Goal: Use online tool/utility: Utilize a website feature to perform a specific function

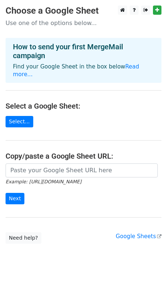
click at [84, 155] on main "Choose a Google Sheet Use one of the options below... How to send your first Me…" at bounding box center [83, 125] width 167 height 238
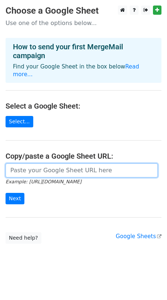
click at [83, 164] on input "url" at bounding box center [82, 171] width 152 height 14
paste input "https://docs.google.com/document/d/1GfSB8NJiPtrTe4vcPzbqHXG39SHEtbe6jIQ6BE1divc…"
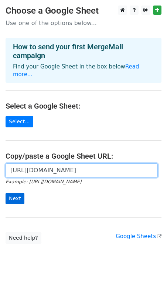
type input "https://docs.google.com/document/d/1GfSB8NJiPtrTe4vcPzbqHXG39SHEtbe6jIQ6BE1divc…"
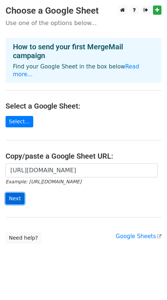
scroll to position [0, 0]
click at [20, 193] on input "Next" at bounding box center [15, 198] width 19 height 11
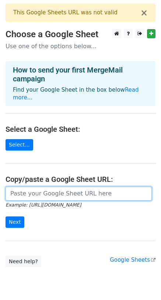
click at [59, 187] on input "url" at bounding box center [79, 194] width 146 height 14
paste input "https://docs.google.com/spreadsheets/d/1vSkdfuidNKj5bbpMXA4GjUDuHqO9ibI7wzz-HLl…"
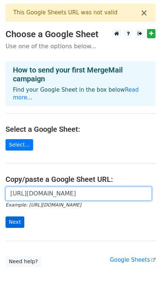
type input "https://docs.google.com/spreadsheets/d/1vSkdfuidNKj5bbpMXA4GjUDuHqO9ibI7wzz-HLl…"
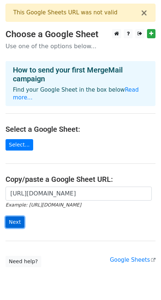
scroll to position [0, 0]
click at [21, 217] on input "Next" at bounding box center [15, 222] width 19 height 11
